Goal: Task Accomplishment & Management: Manage account settings

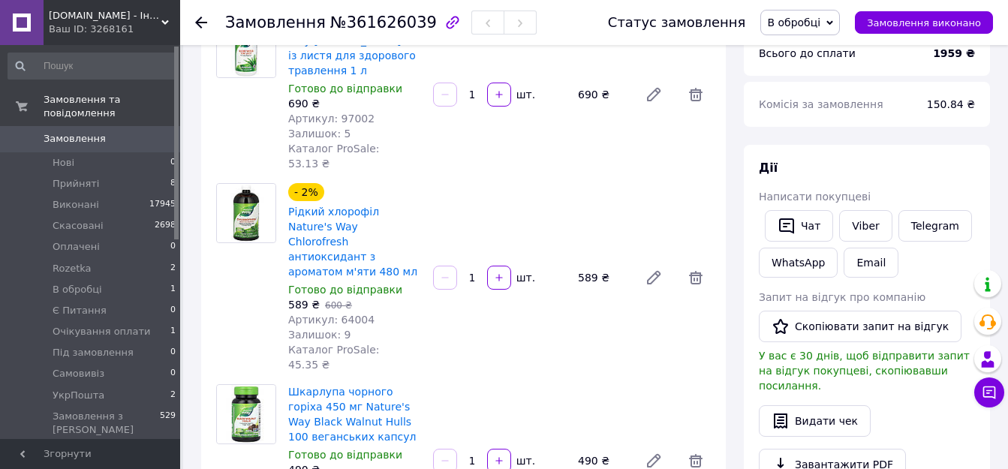
scroll to position [150, 0]
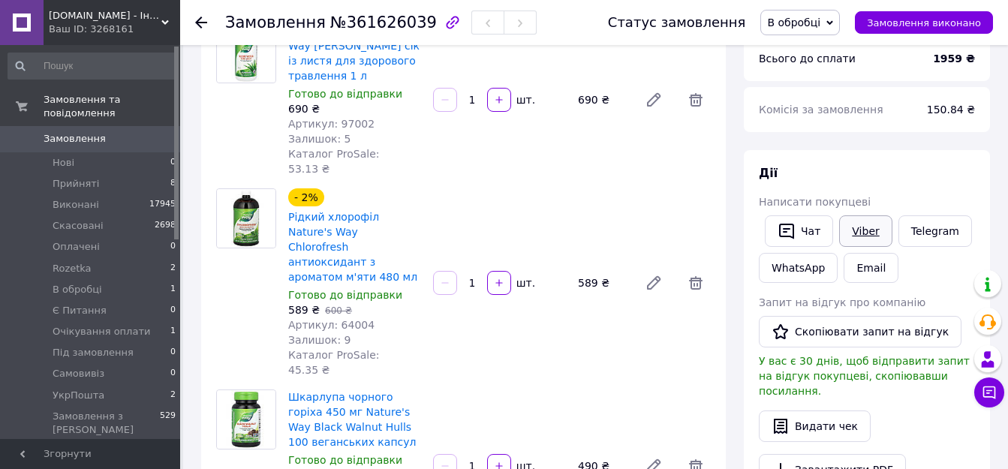
click at [864, 236] on link "Viber" at bounding box center [865, 231] width 53 height 32
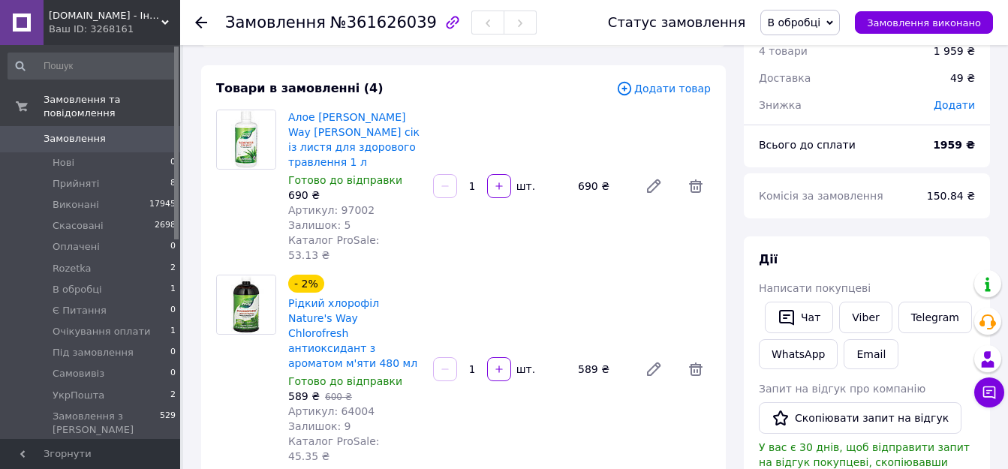
scroll to position [0, 0]
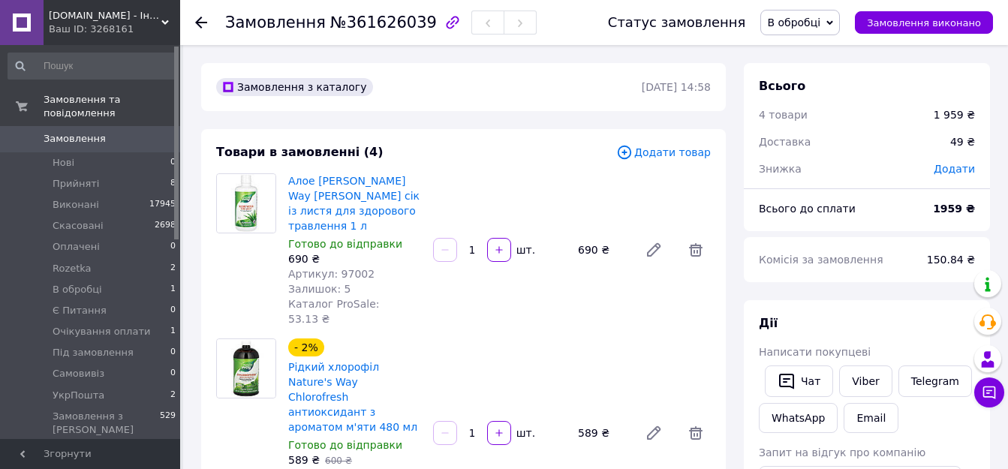
click at [347, 268] on span "Артикул: 97002" at bounding box center [331, 274] width 86 height 12
copy span "97002"
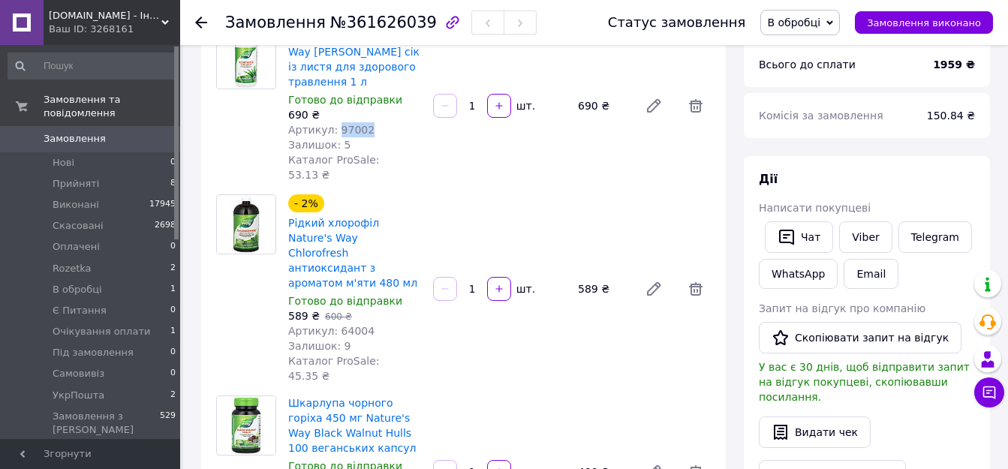
scroll to position [150, 0]
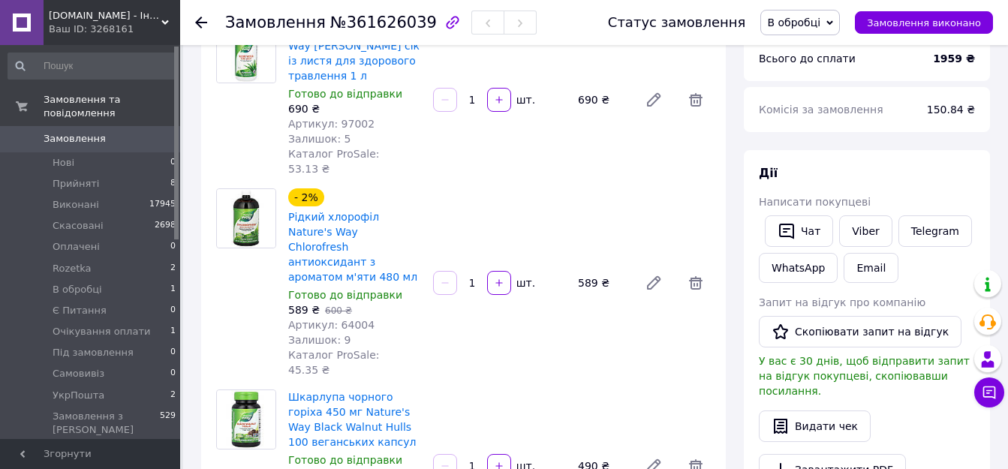
click at [355, 319] on span "Артикул: 64004" at bounding box center [331, 325] width 86 height 12
copy span "64004"
click at [512, 185] on div "- 2% Рідкий хлорофіл Nature's Way Chlorofresh антиоксидант з ароматом м'яти 480…" at bounding box center [499, 282] width 434 height 195
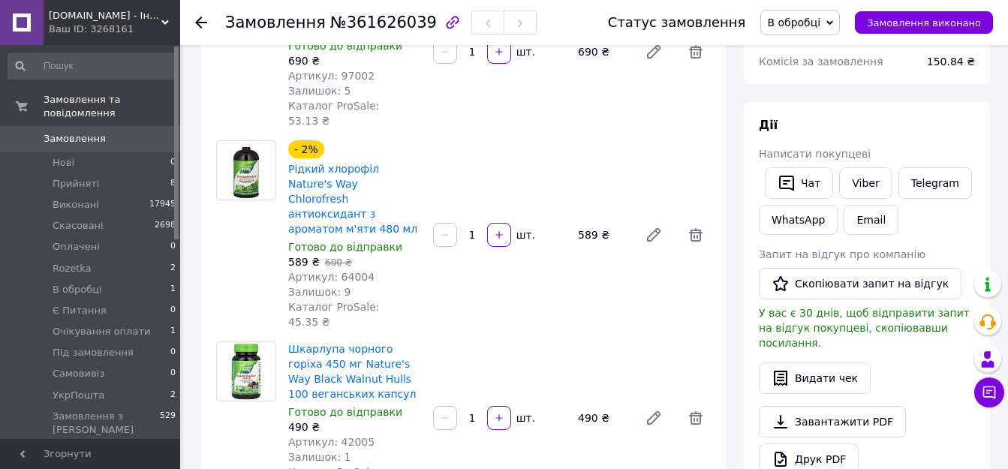
scroll to position [225, 0]
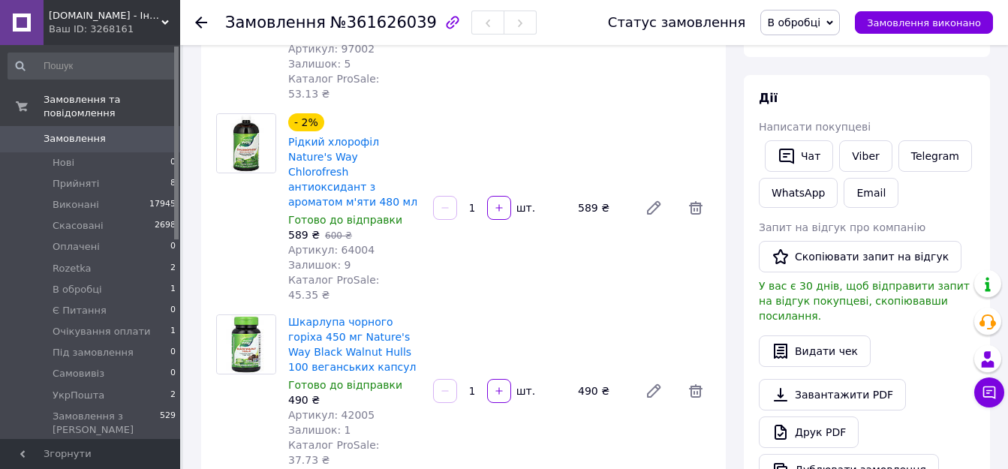
click at [347, 409] on span "Артикул: 42005" at bounding box center [331, 415] width 86 height 12
copy span "42005"
click at [549, 188] on div "- 2% Рідкий хлорофіл Nature's Way Chlorofresh антиоксидант з ароматом м'яти 480…" at bounding box center [499, 207] width 434 height 195
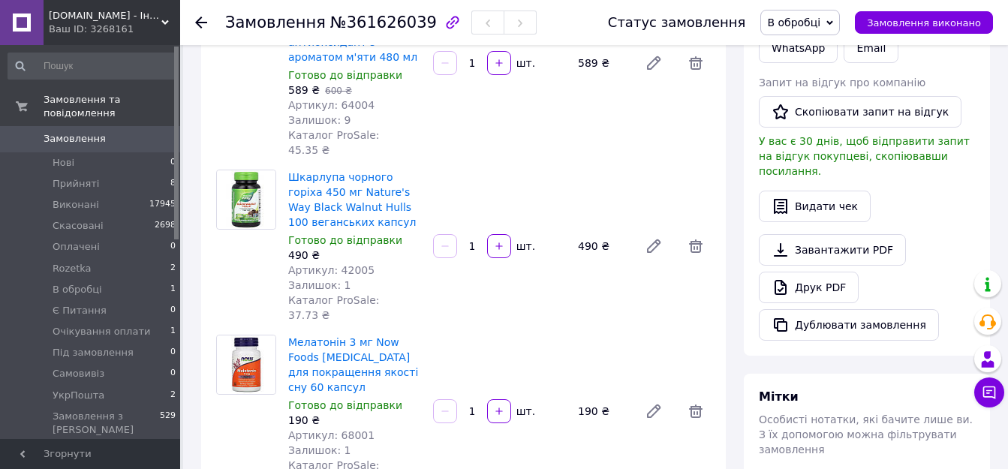
scroll to position [375, 0]
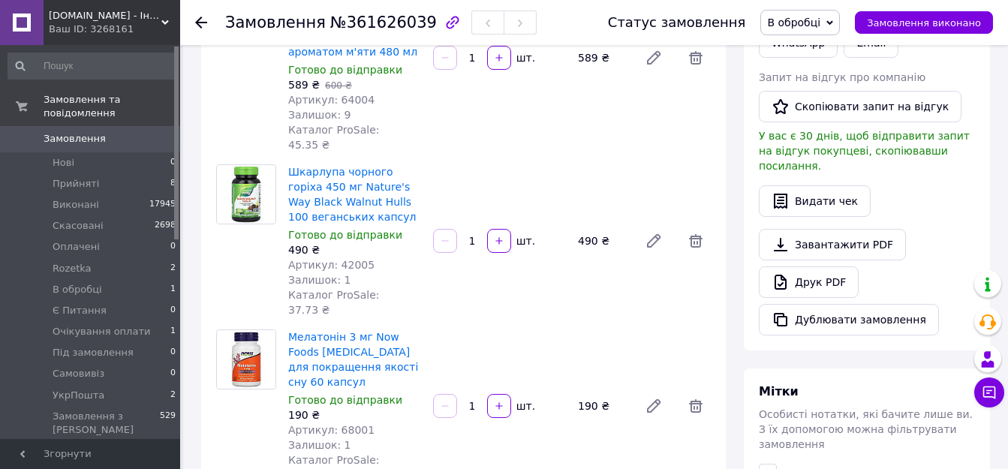
click at [350, 424] on span "Артикул: 68001" at bounding box center [331, 430] width 86 height 12
copy span "68001"
click at [603, 248] on div "Товари в замовленні (4) Додати товар Алое вера Nature's Way Aloe Vera сік із ли…" at bounding box center [463, 139] width 524 height 771
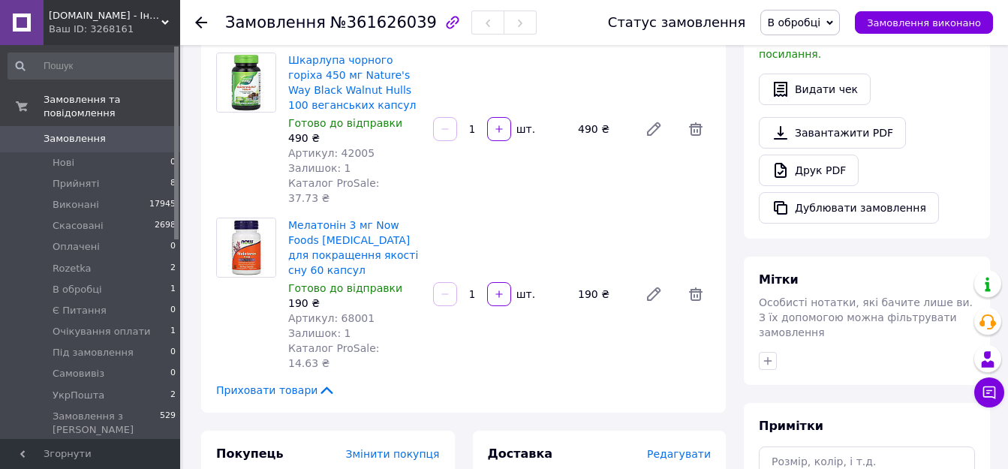
scroll to position [675, 0]
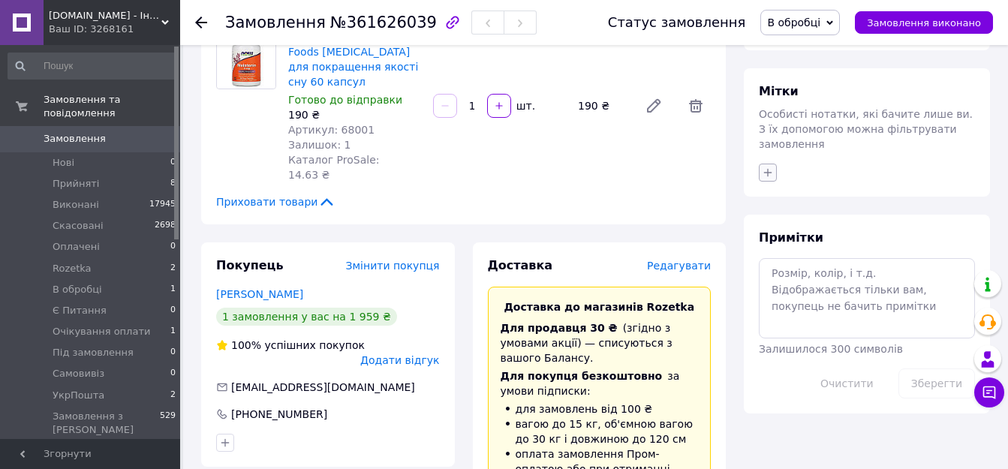
click at [759, 164] on button "button" at bounding box center [768, 173] width 18 height 18
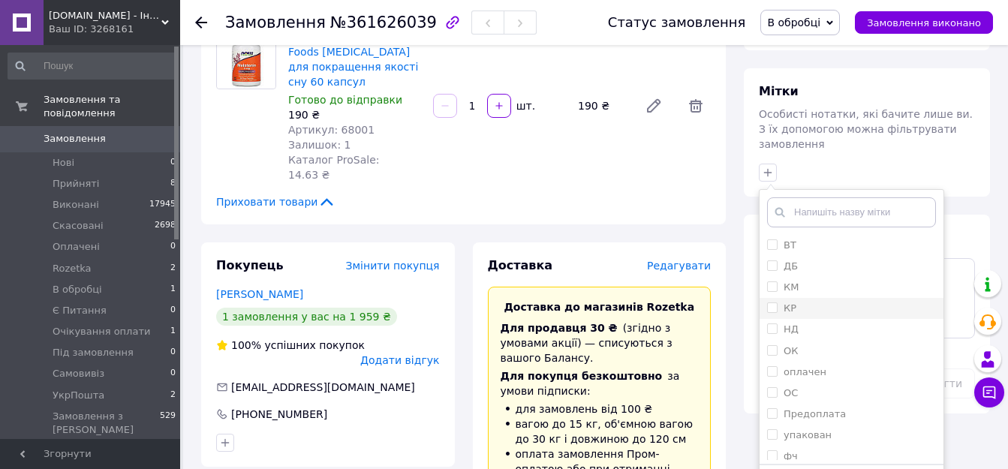
click at [773, 302] on input "КР" at bounding box center [772, 307] width 10 height 10
checkbox input "true"
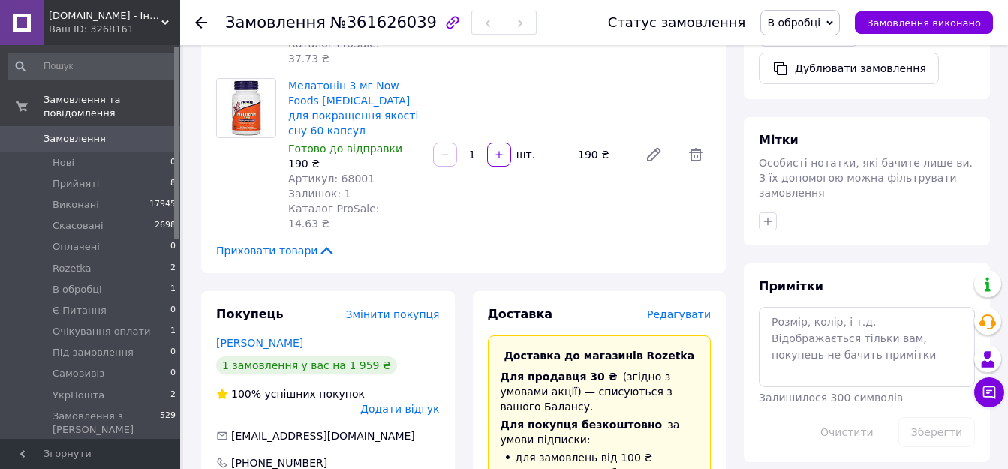
scroll to position [600, 0]
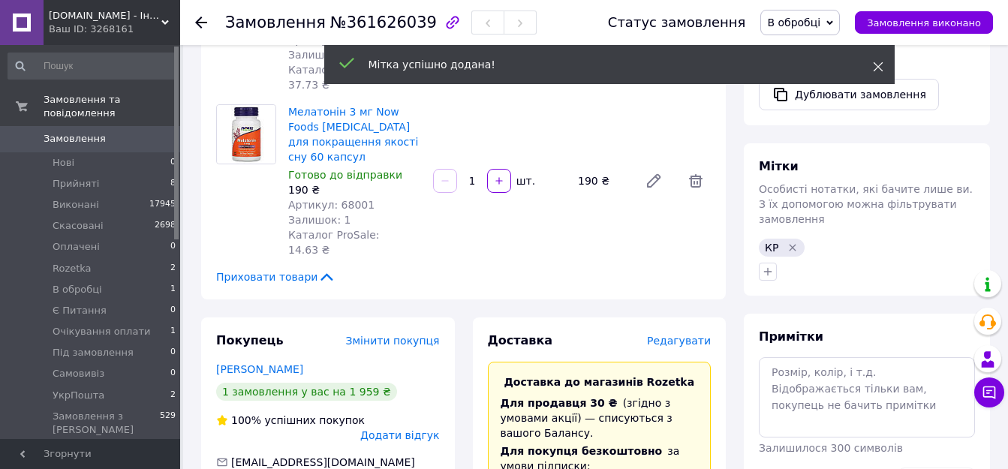
click at [881, 64] on use at bounding box center [878, 67] width 10 height 10
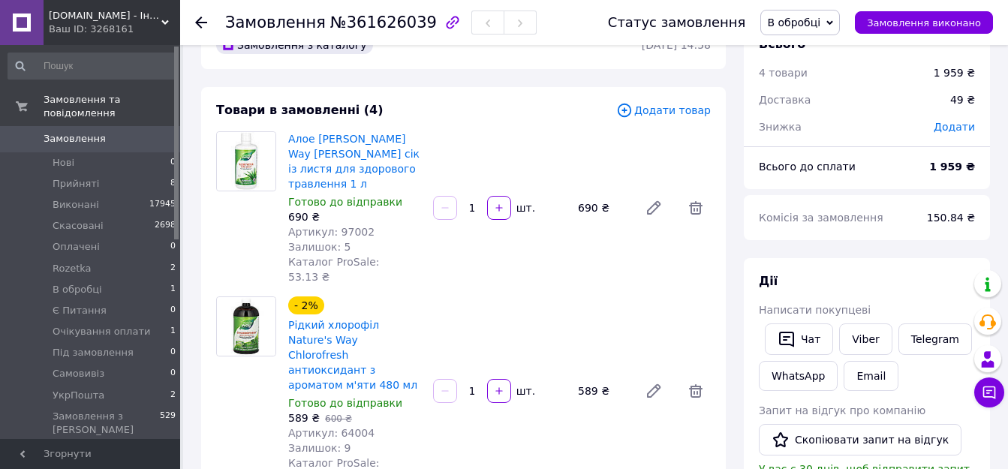
scroll to position [0, 0]
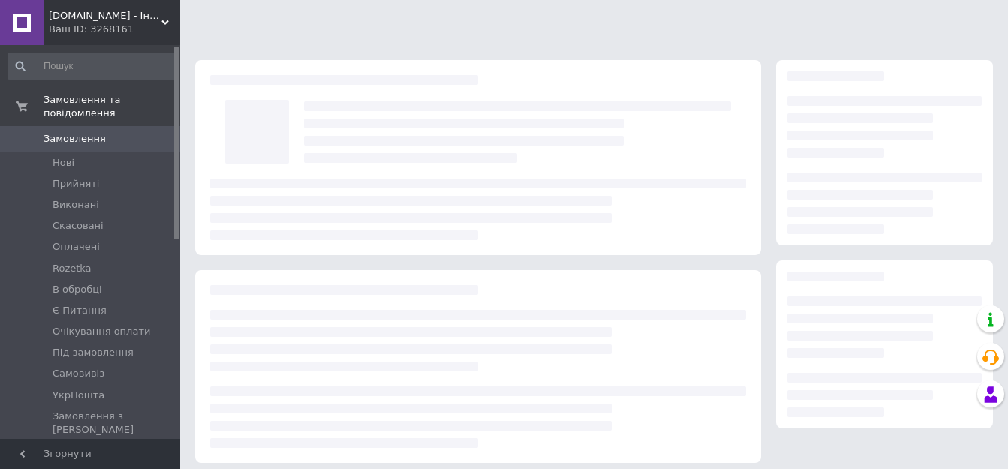
scroll to position [217, 0]
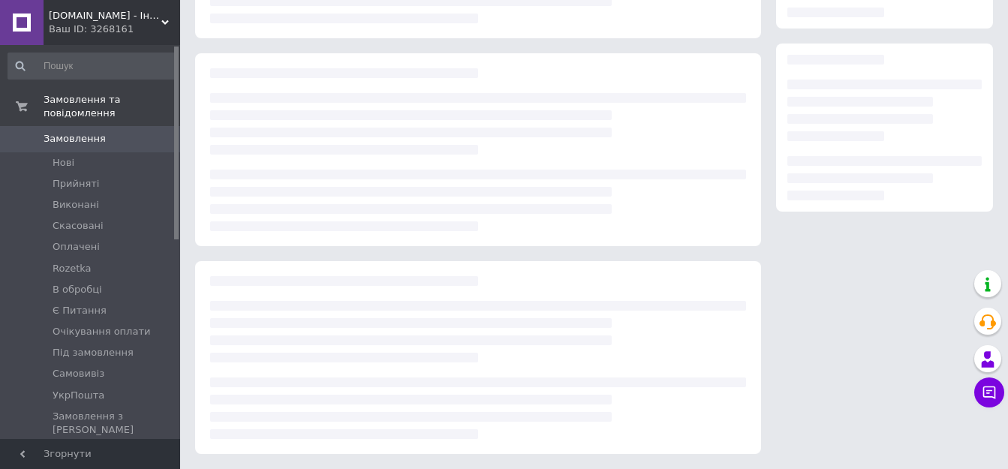
scroll to position [217, 0]
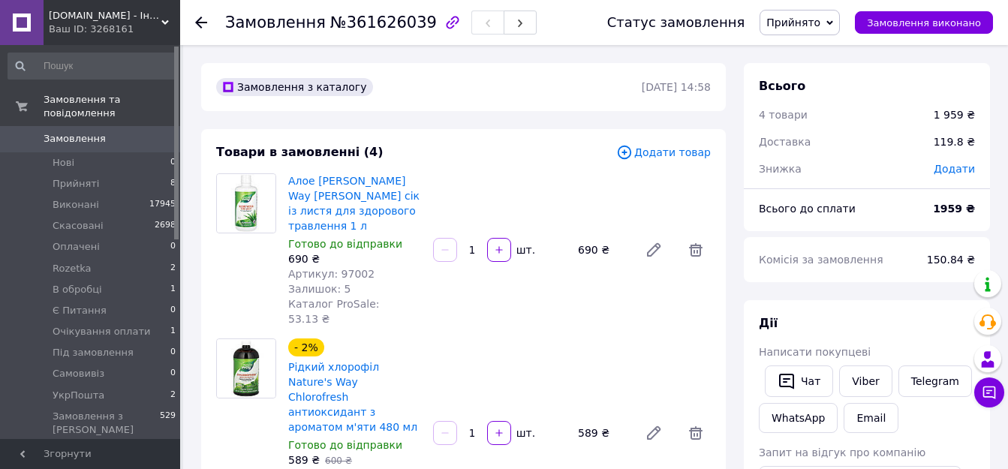
click at [347, 268] on span "Артикул: 97002" at bounding box center [331, 274] width 86 height 12
copy span "97002"
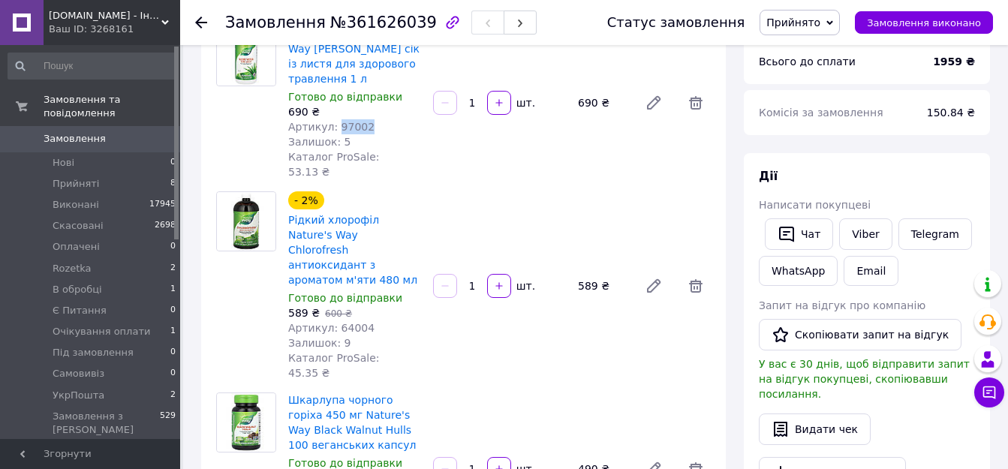
scroll to position [150, 0]
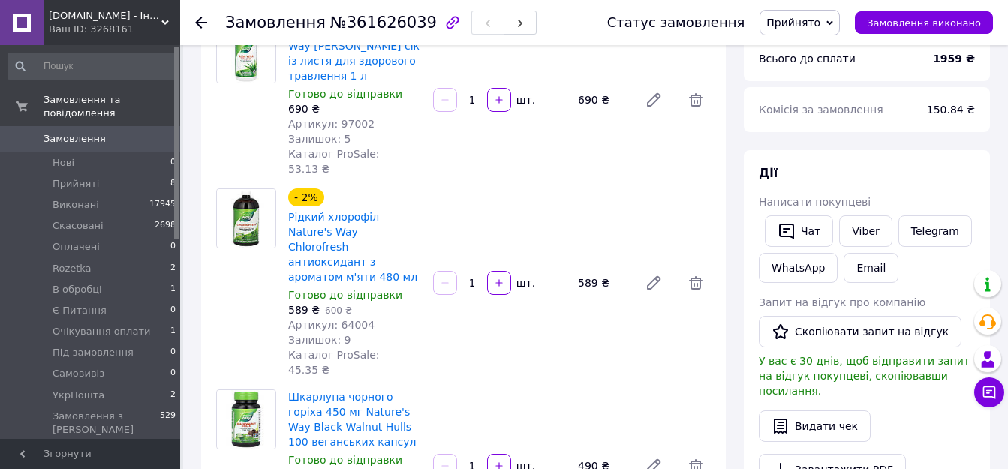
click at [347, 319] on span "Артикул: 64004" at bounding box center [331, 325] width 86 height 12
copy span "64004"
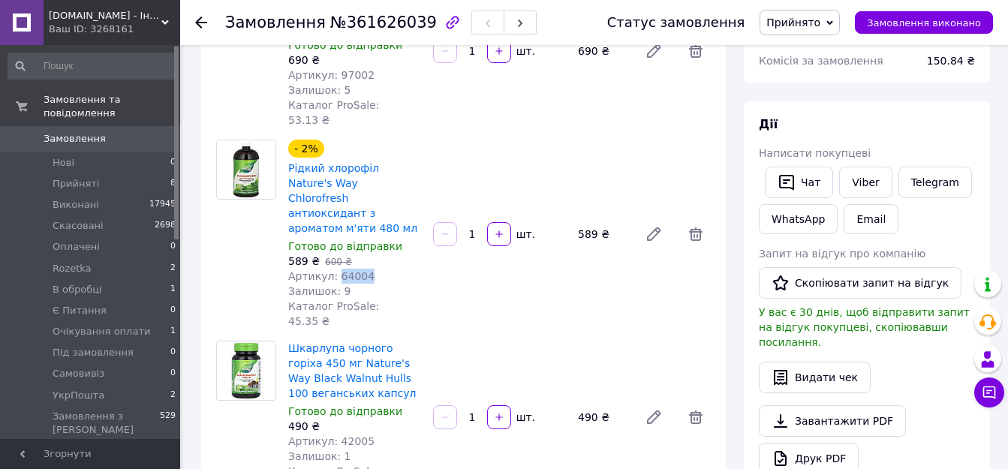
scroll to position [225, 0]
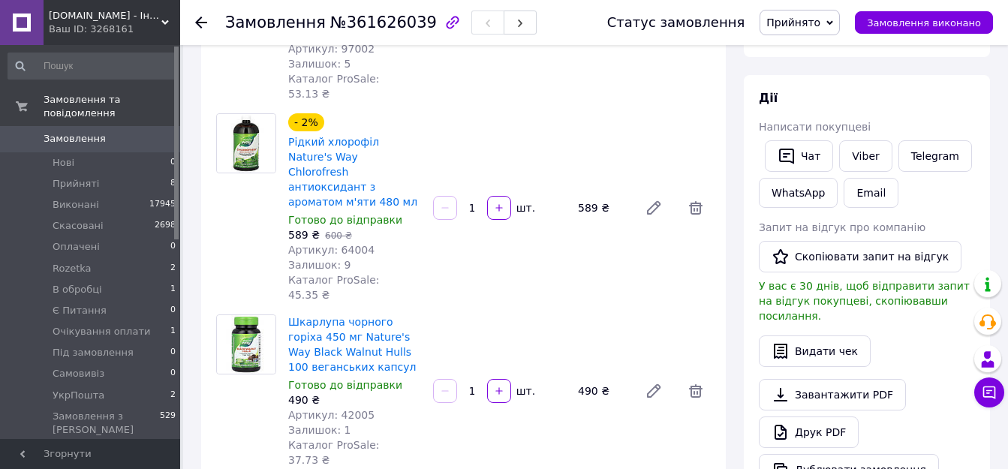
click at [341, 409] on span "Артикул: 42005" at bounding box center [331, 415] width 86 height 12
copy span "42005"
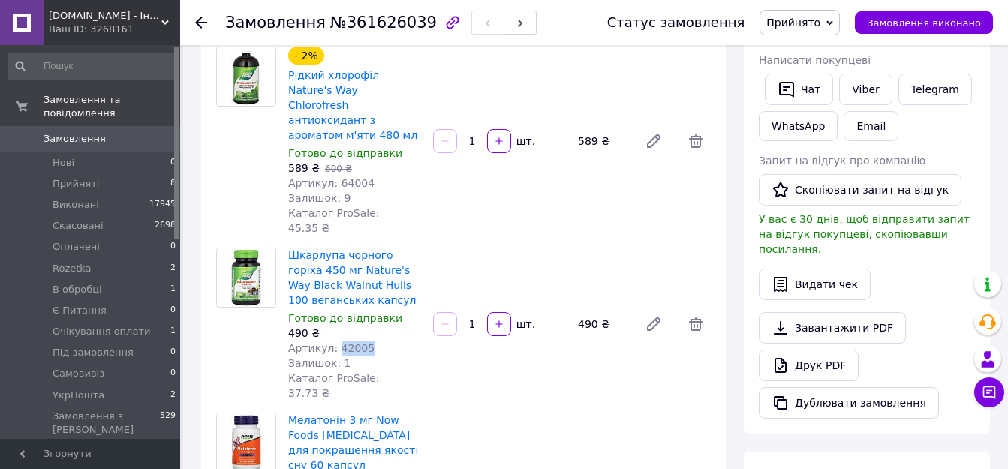
scroll to position [450, 0]
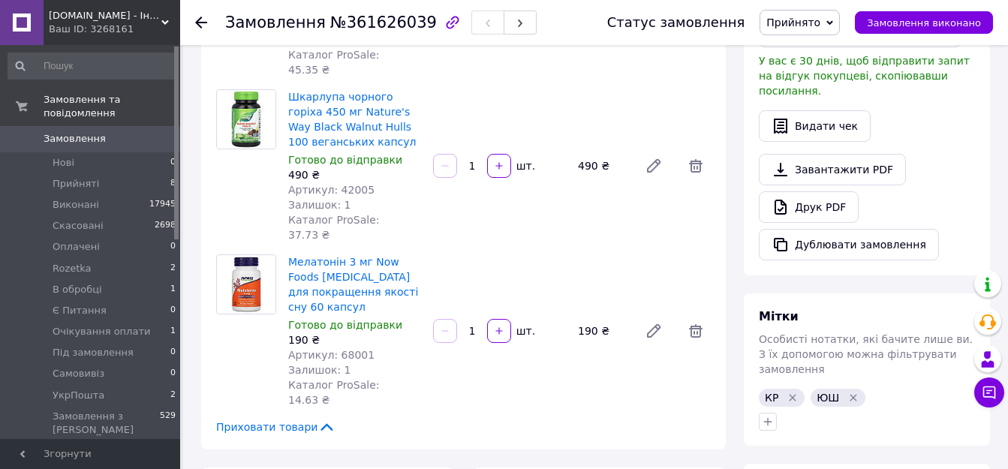
click at [345, 349] on span "Артикул: 68001" at bounding box center [331, 355] width 86 height 12
copy span "68001"
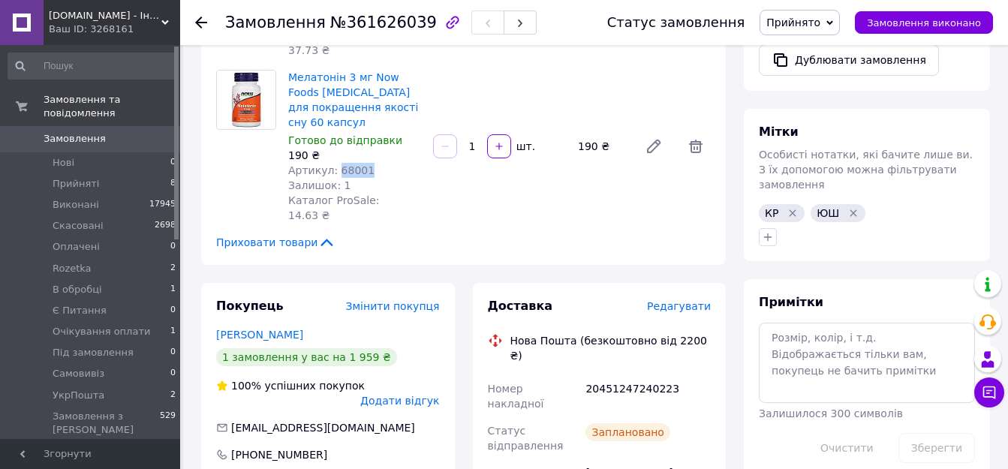
scroll to position [750, 0]
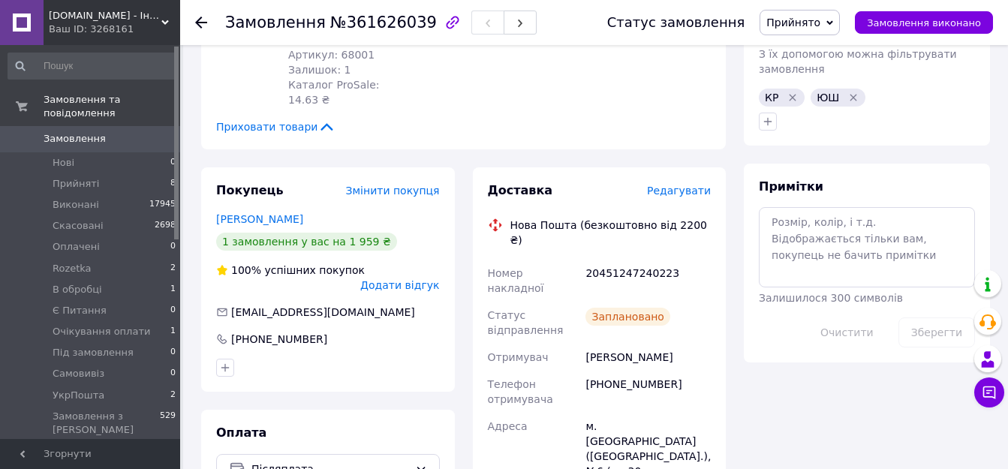
click at [642, 260] on div "20451247240223" at bounding box center [647, 281] width 131 height 42
copy div "20451247240223"
click at [712, 371] on div "[PHONE_NUMBER]" at bounding box center [647, 392] width 131 height 42
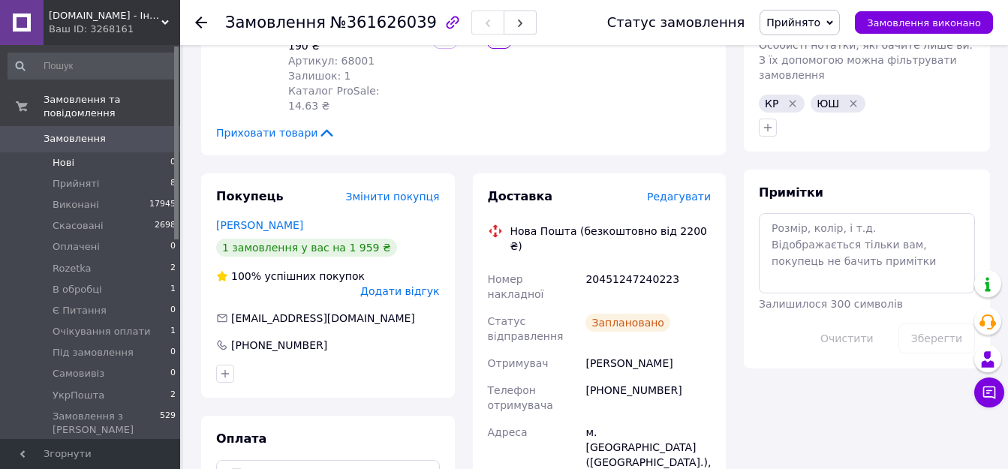
scroll to position [450, 0]
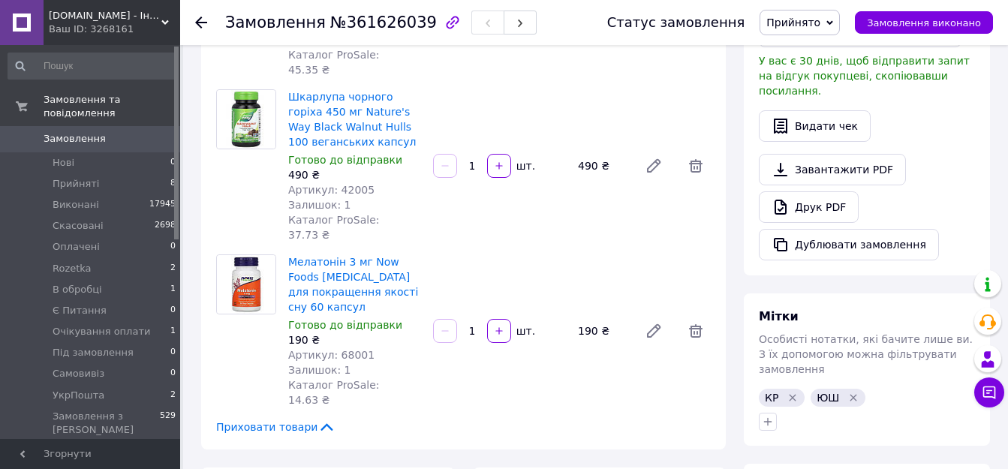
click at [83, 132] on span "Замовлення" at bounding box center [75, 139] width 62 height 14
